Goal: Task Accomplishment & Management: Manage account settings

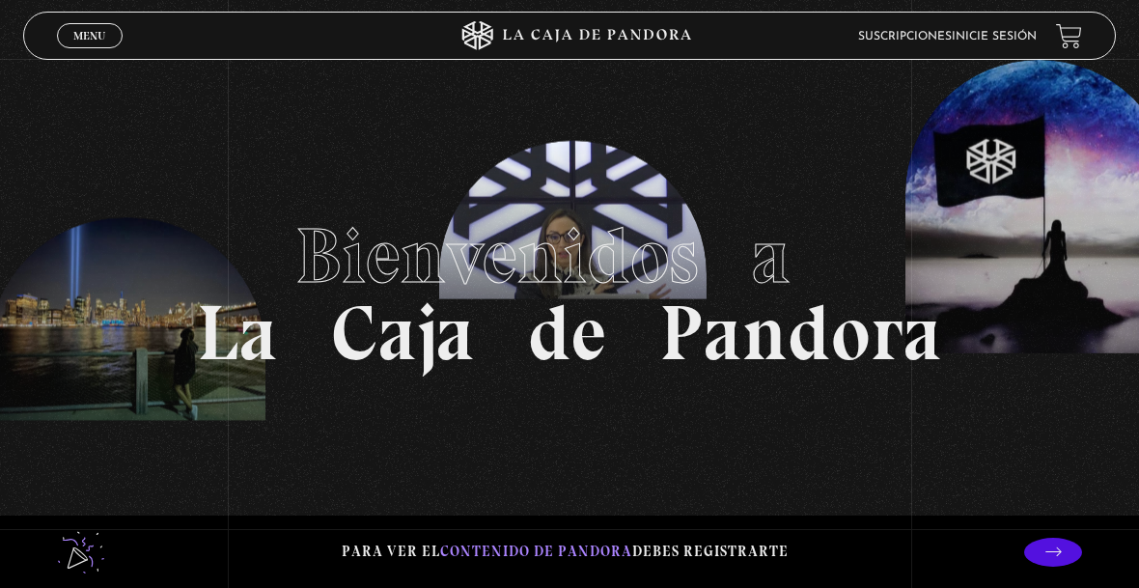
click at [1009, 38] on link "Inicie sesión" at bounding box center [994, 37] width 85 height 12
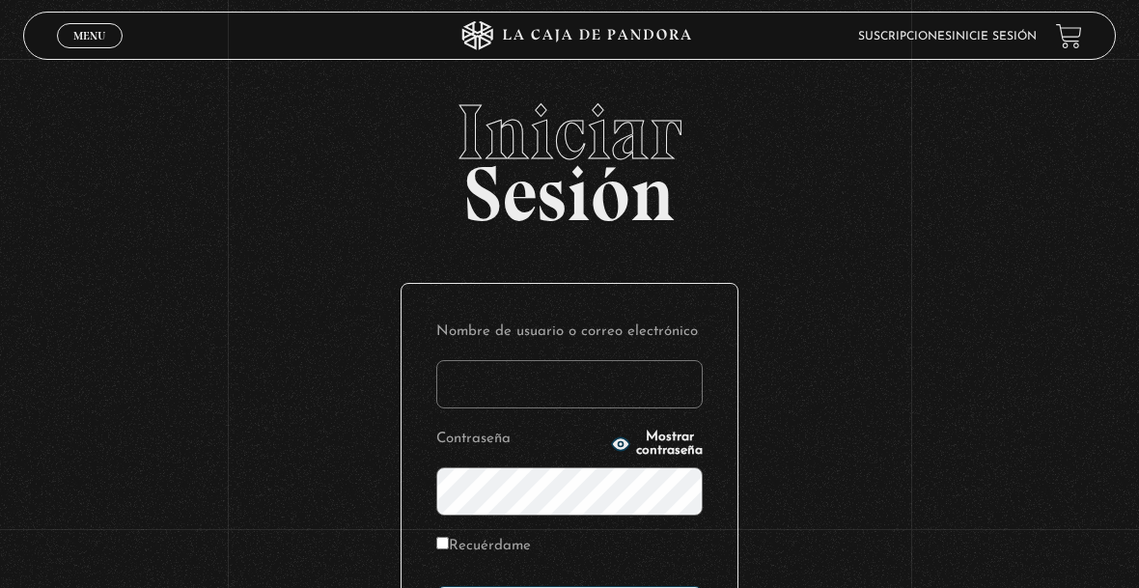
click at [670, 368] on input "Nombre de usuario o correo electrónico" at bounding box center [569, 384] width 266 height 48
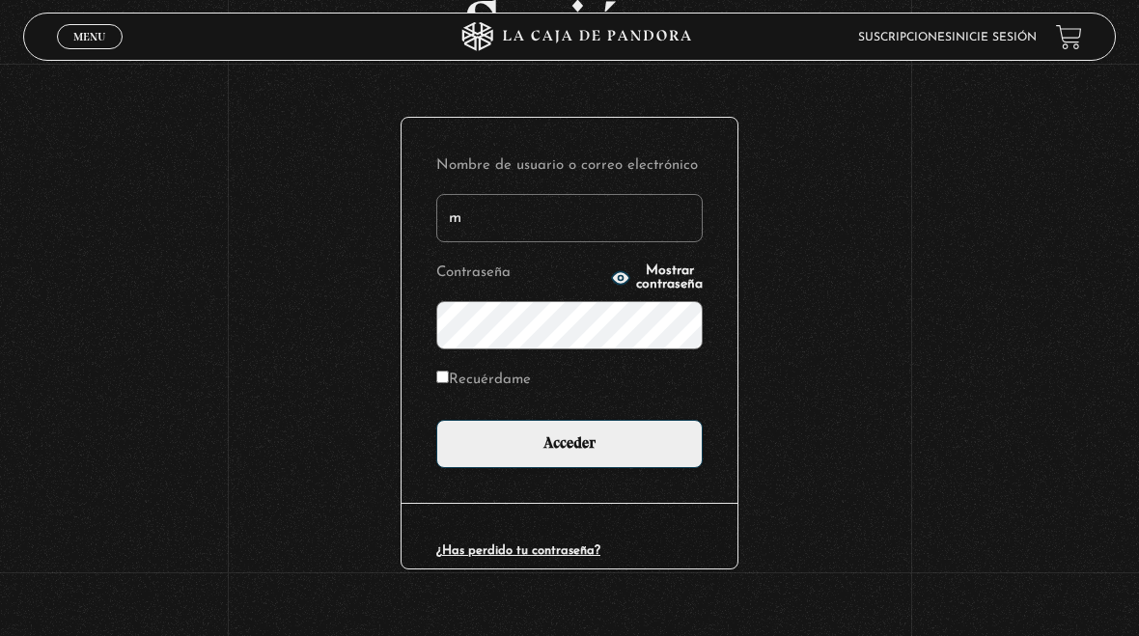
scroll to position [204, 0]
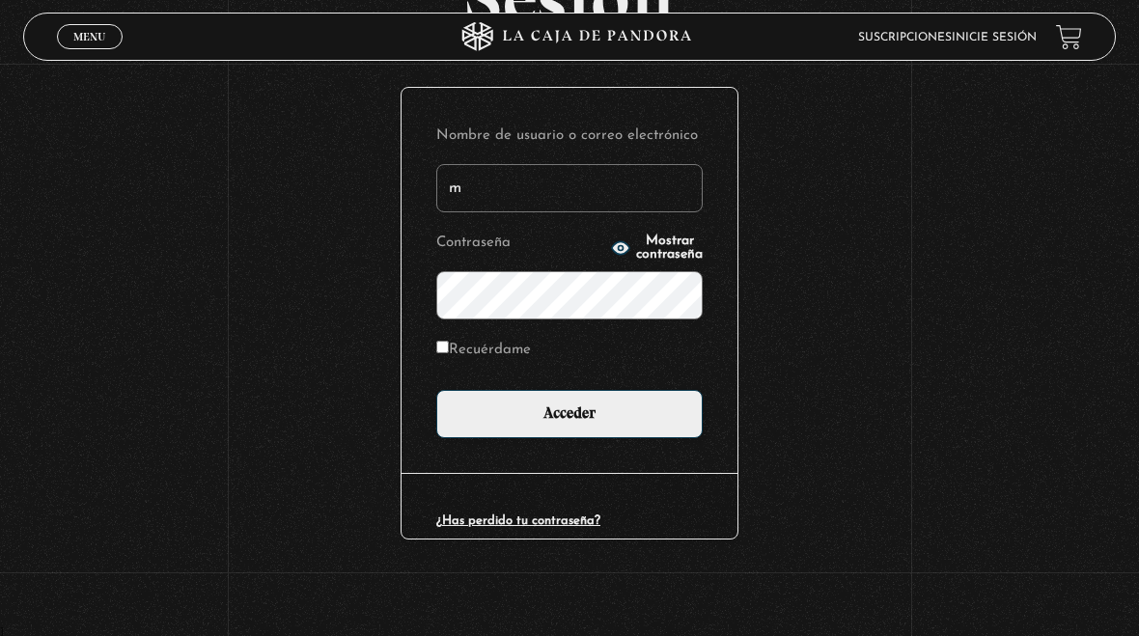
type input "meyro04@hotmail.com"
click at [635, 427] on input "Acceder" at bounding box center [569, 414] width 266 height 48
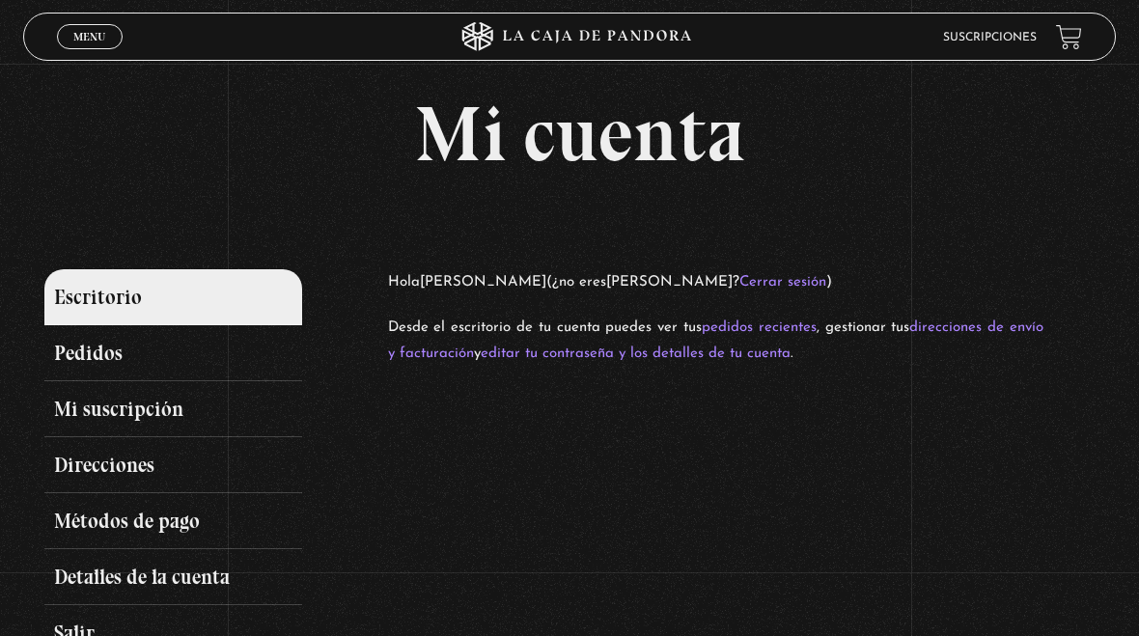
click at [130, 350] on link "Pedidos" at bounding box center [172, 353] width 257 height 56
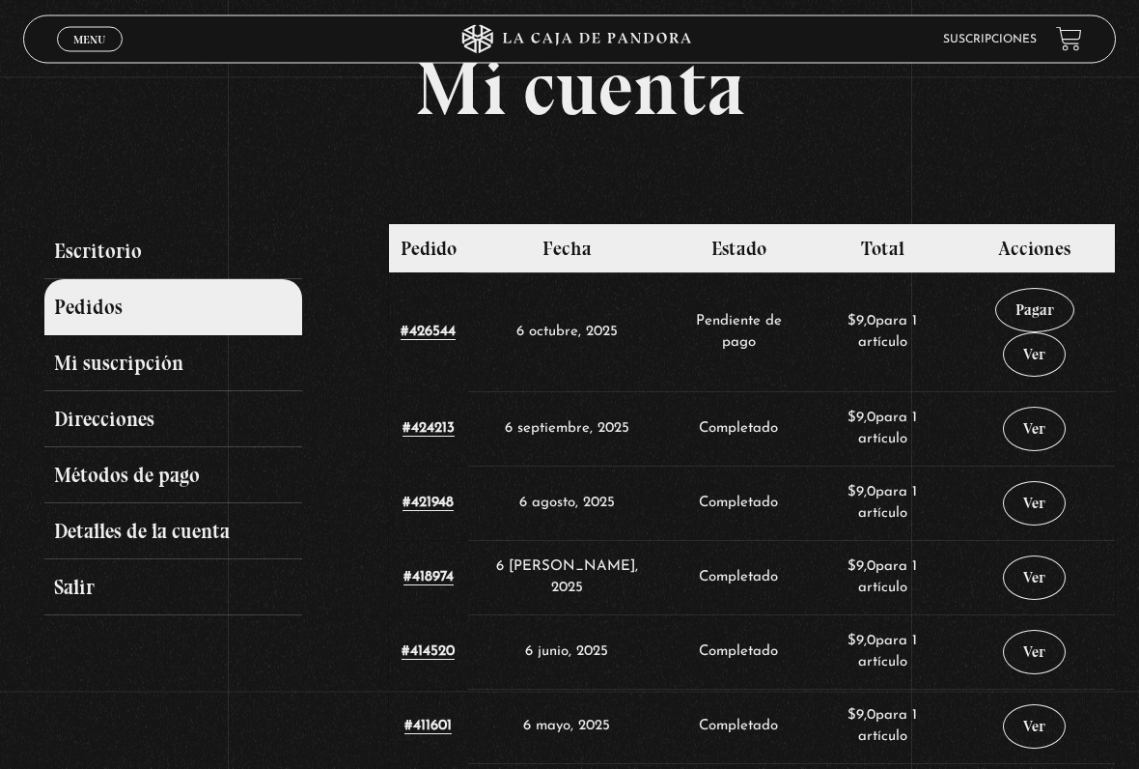
scroll to position [67, 0]
